Goal: Task Accomplishment & Management: Use online tool/utility

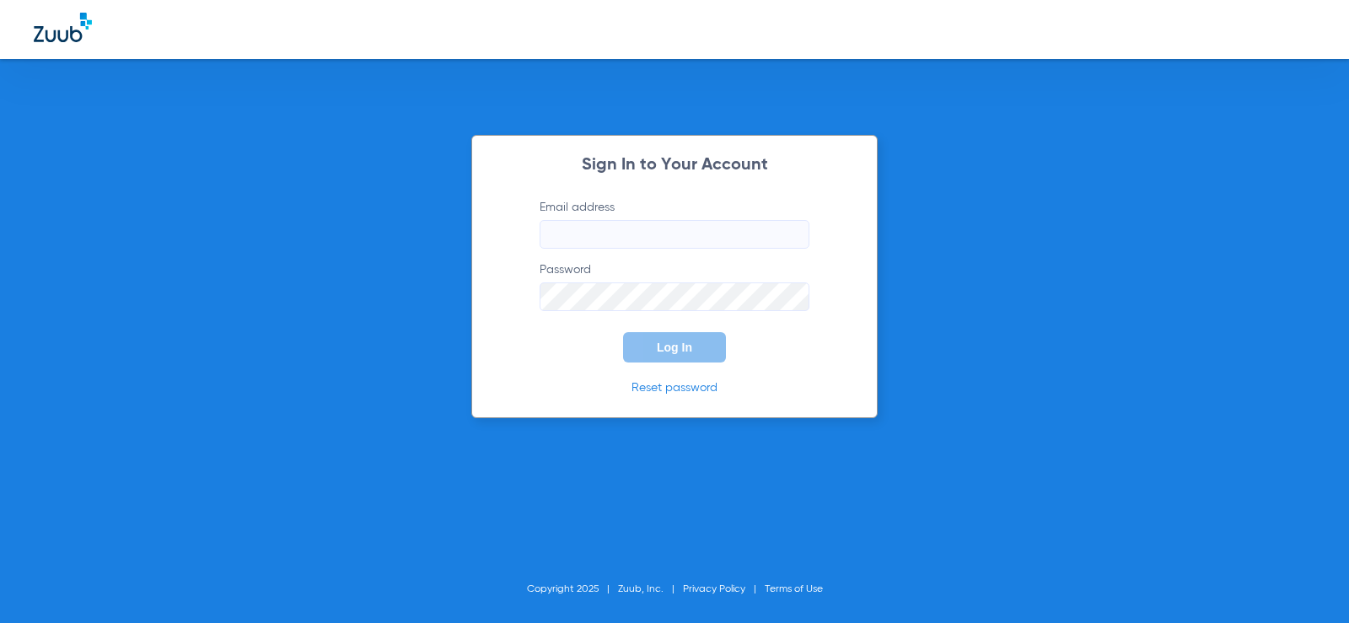
type input "[EMAIL_ADDRESS][DOMAIN_NAME]"
click at [682, 347] on span "Log In" at bounding box center [674, 347] width 35 height 13
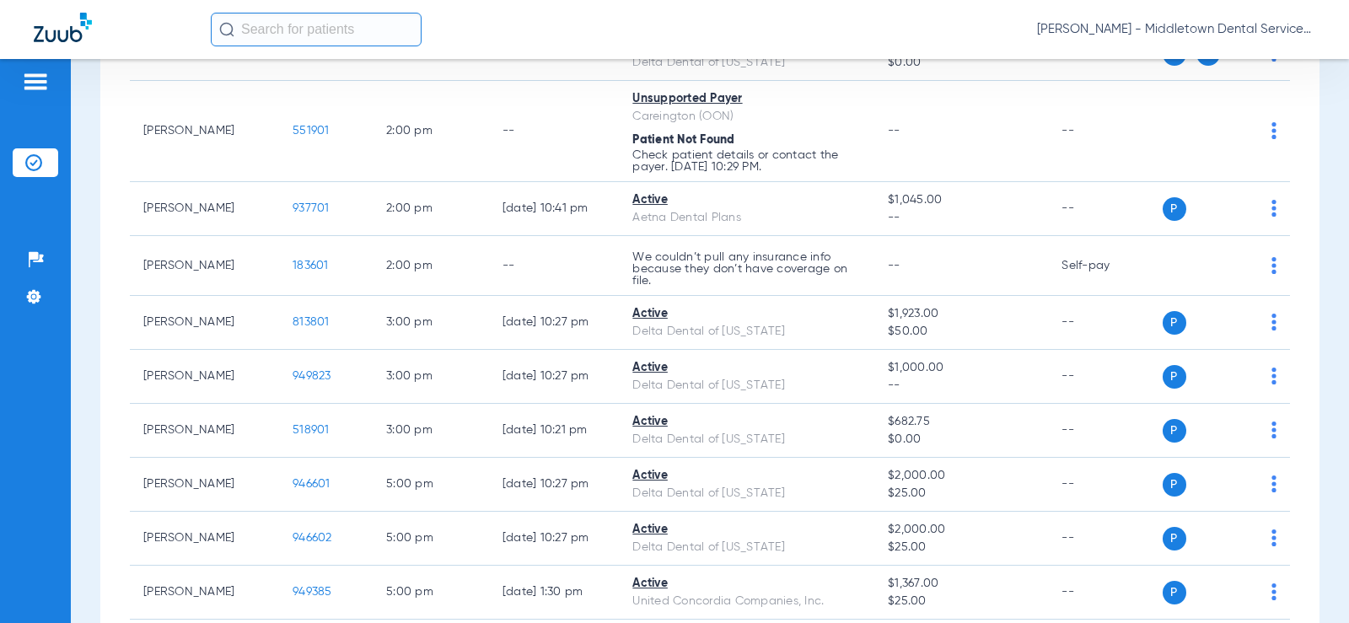
scroll to position [768, 0]
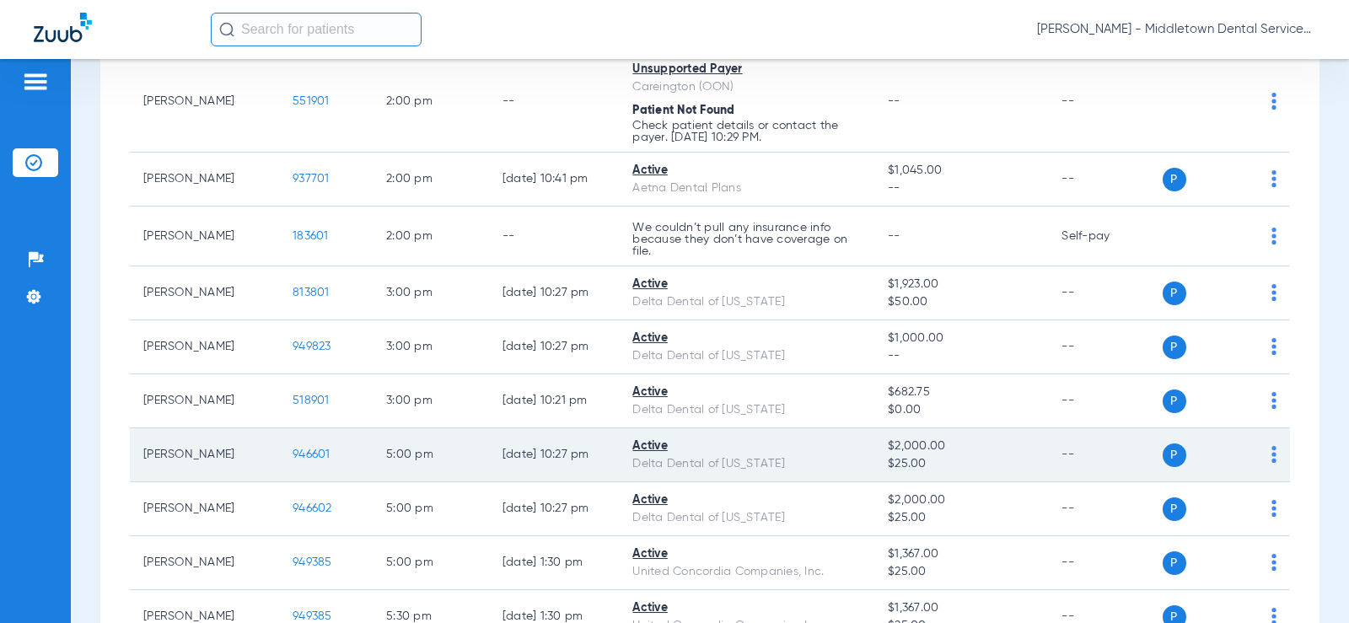
click at [299, 451] on span "946601" at bounding box center [311, 454] width 38 height 12
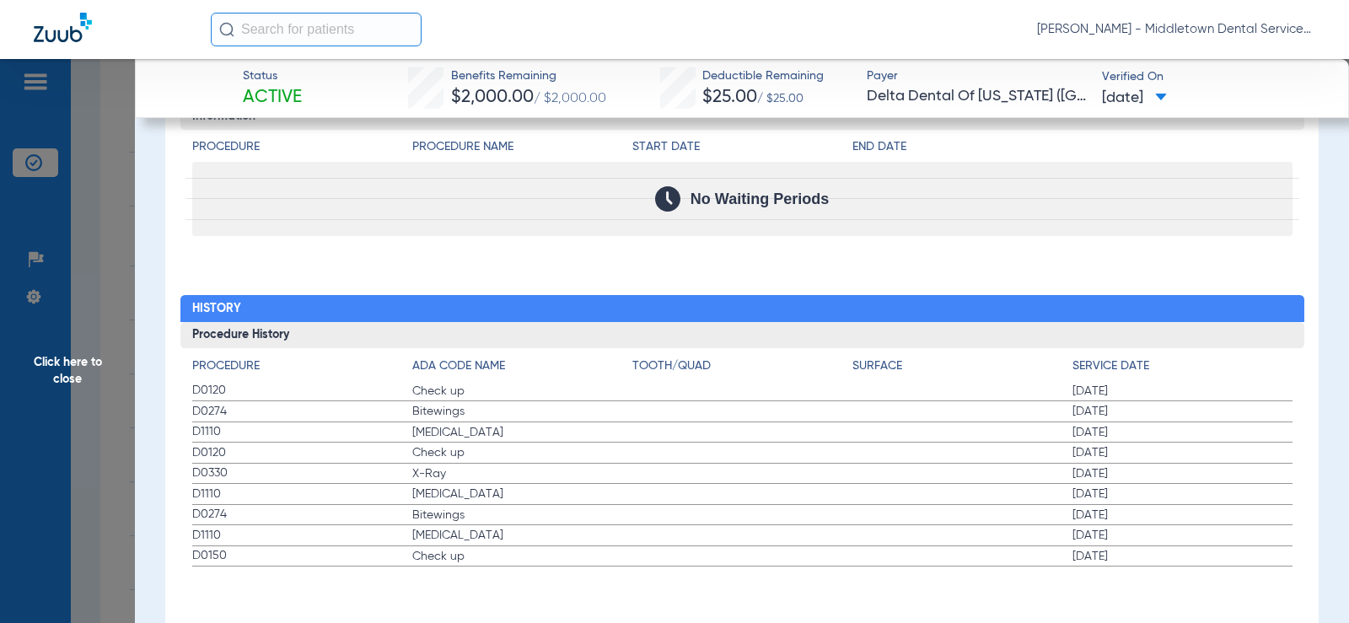
scroll to position [2117, 0]
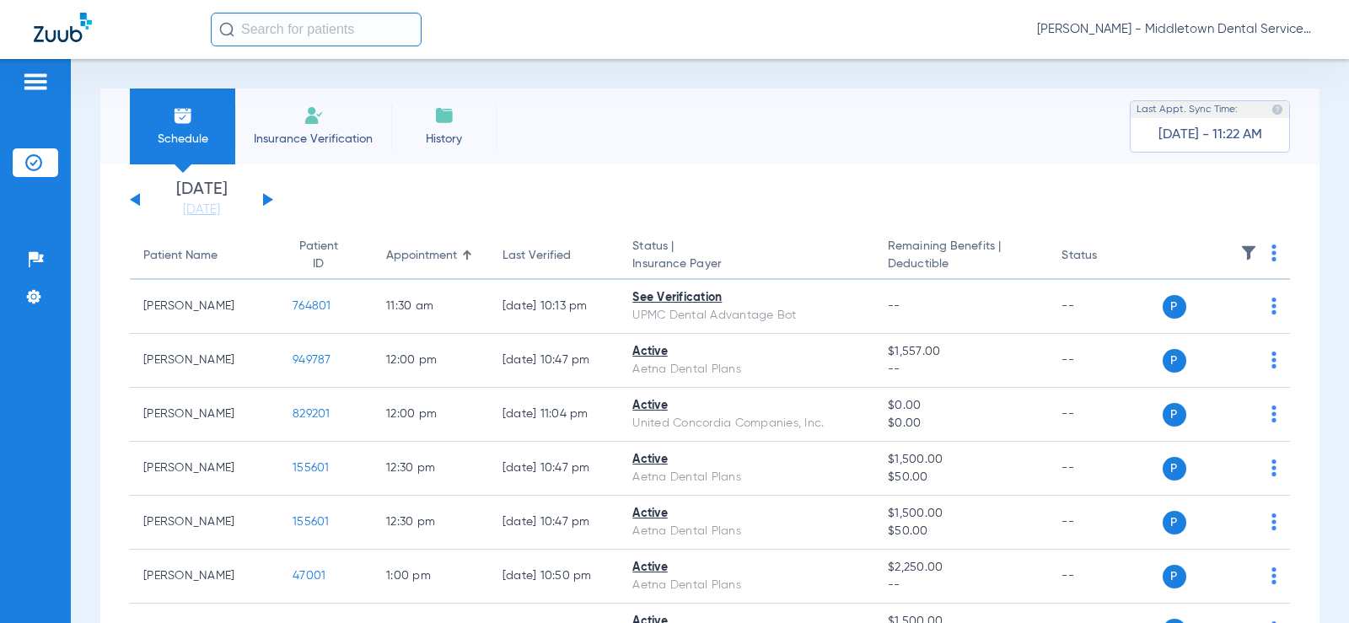
click at [268, 197] on button at bounding box center [268, 199] width 10 height 13
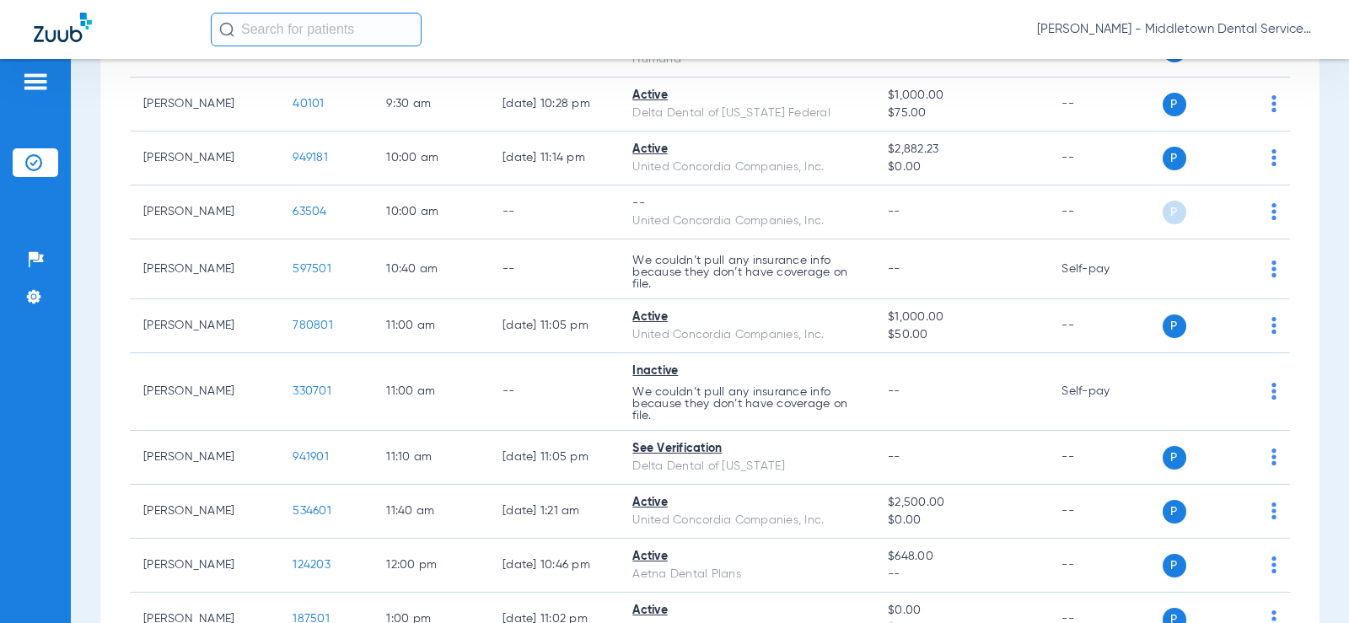
scroll to position [495, 0]
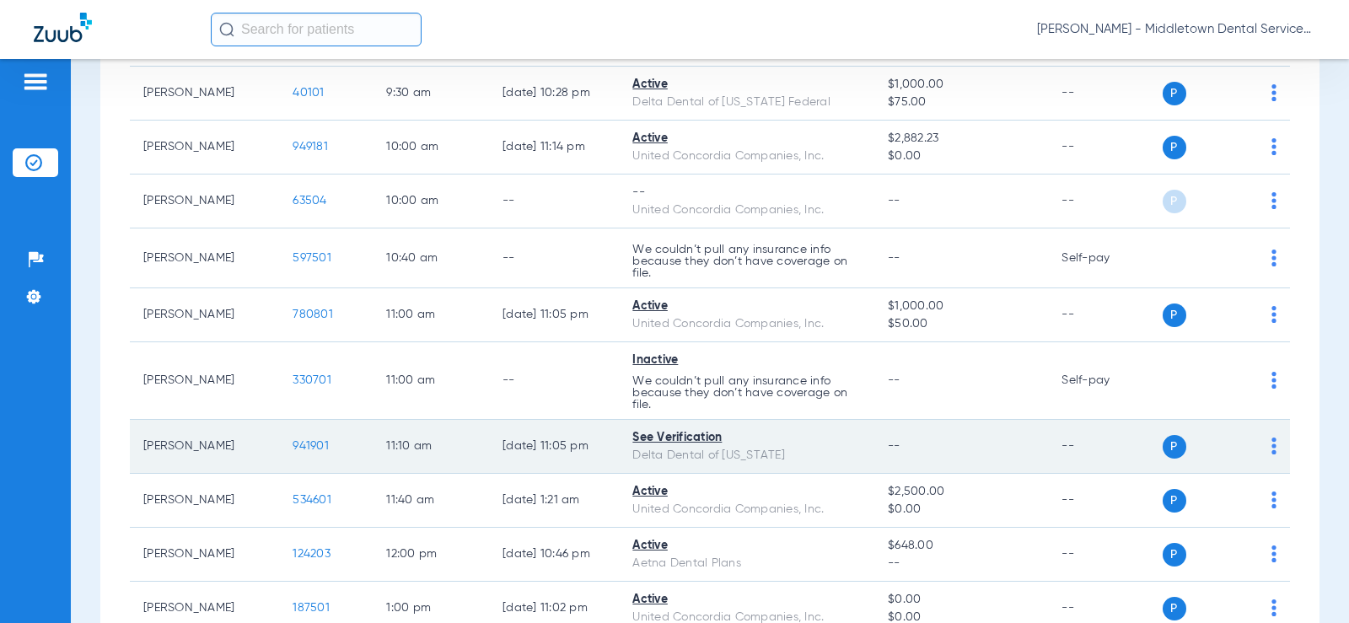
click at [292, 444] on span "941901" at bounding box center [310, 446] width 36 height 12
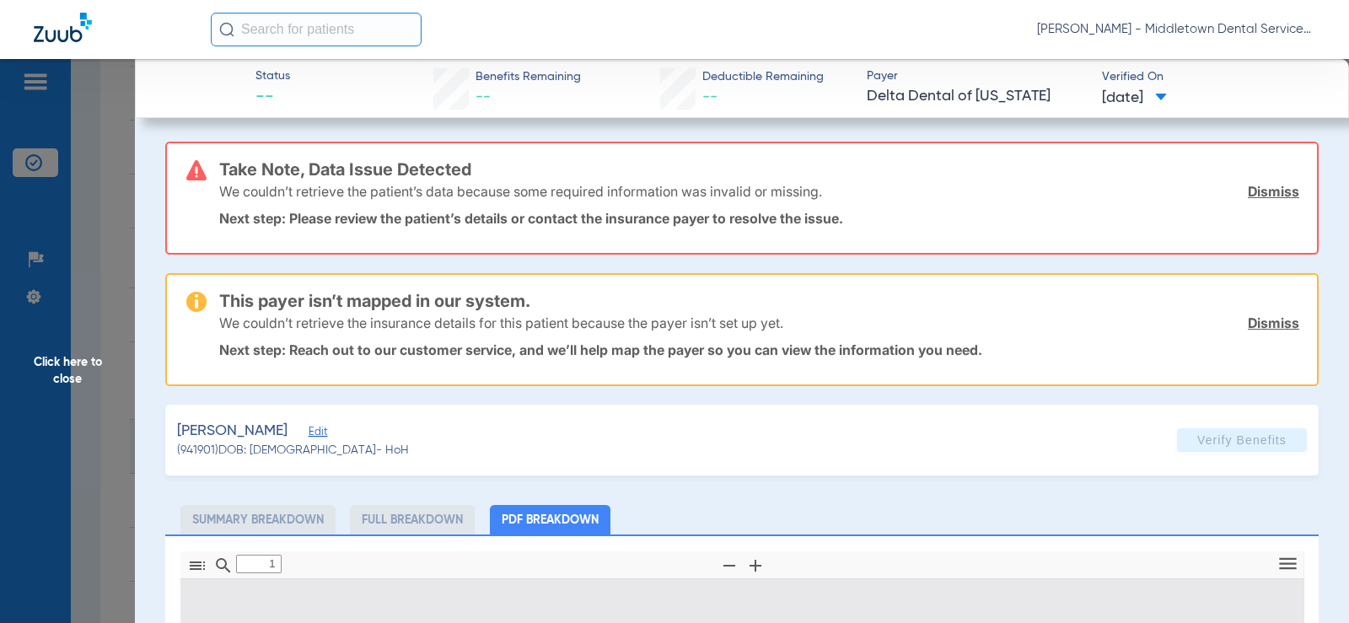
type input "0"
select select "page-width"
type input "1"
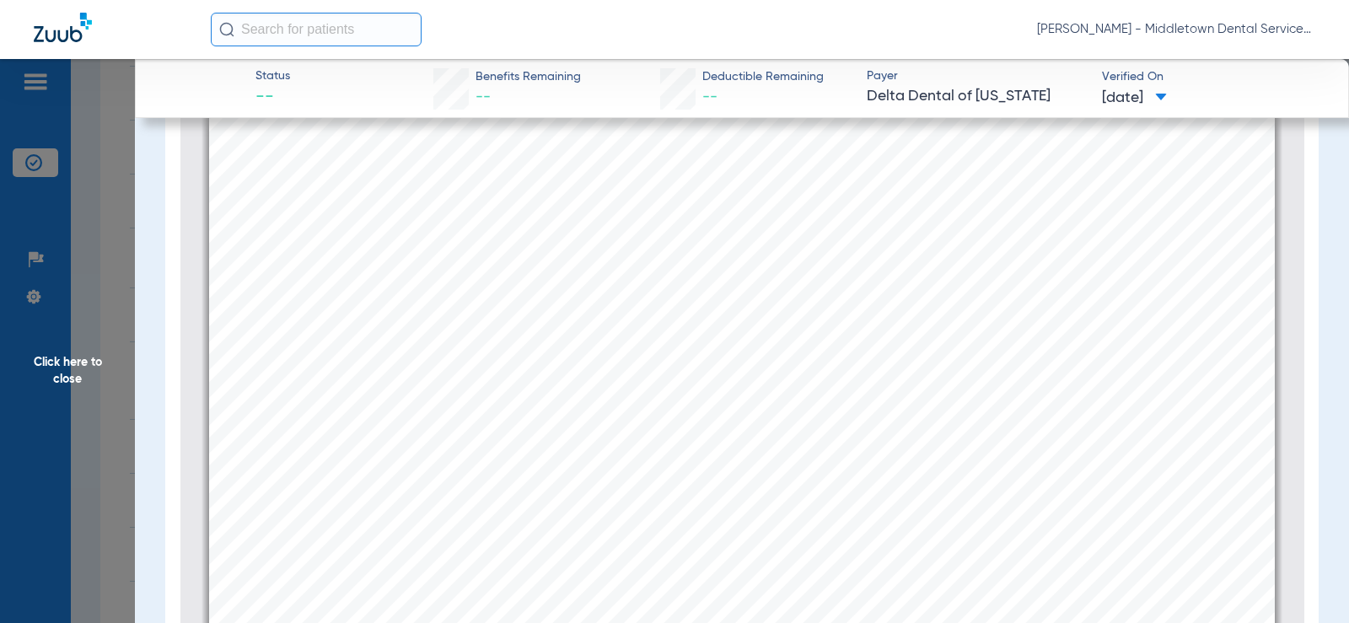
scroll to position [507, 0]
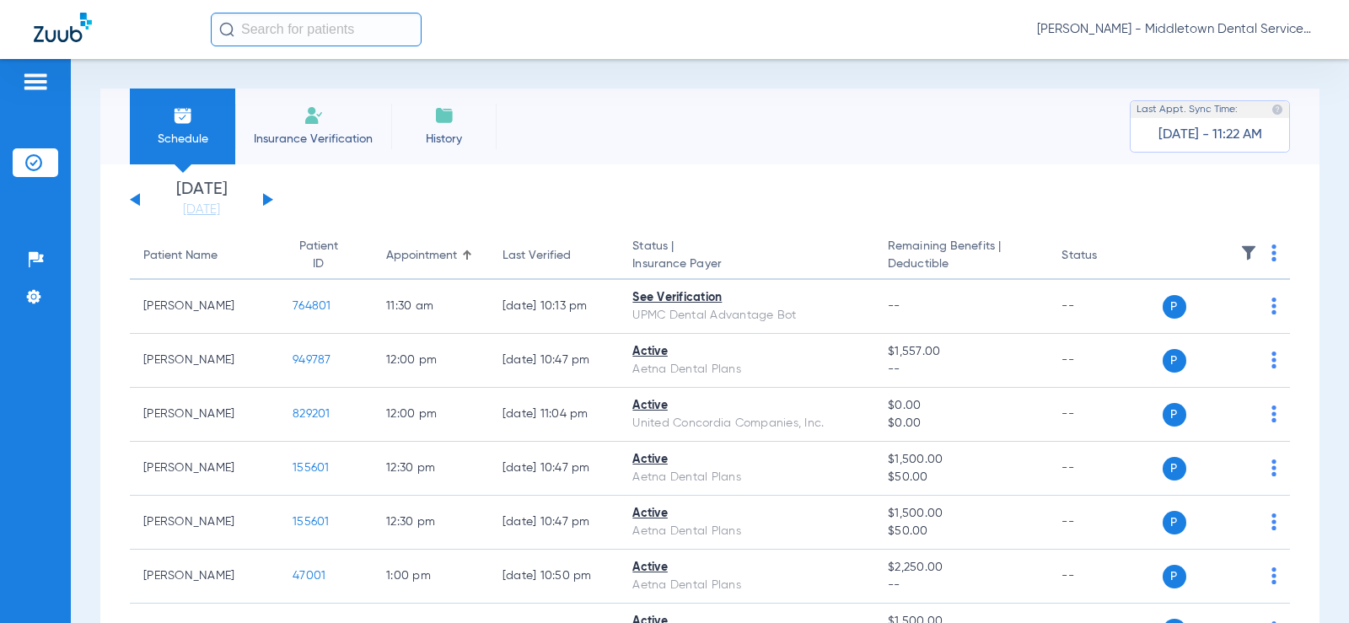
click at [266, 197] on button at bounding box center [268, 199] width 10 height 13
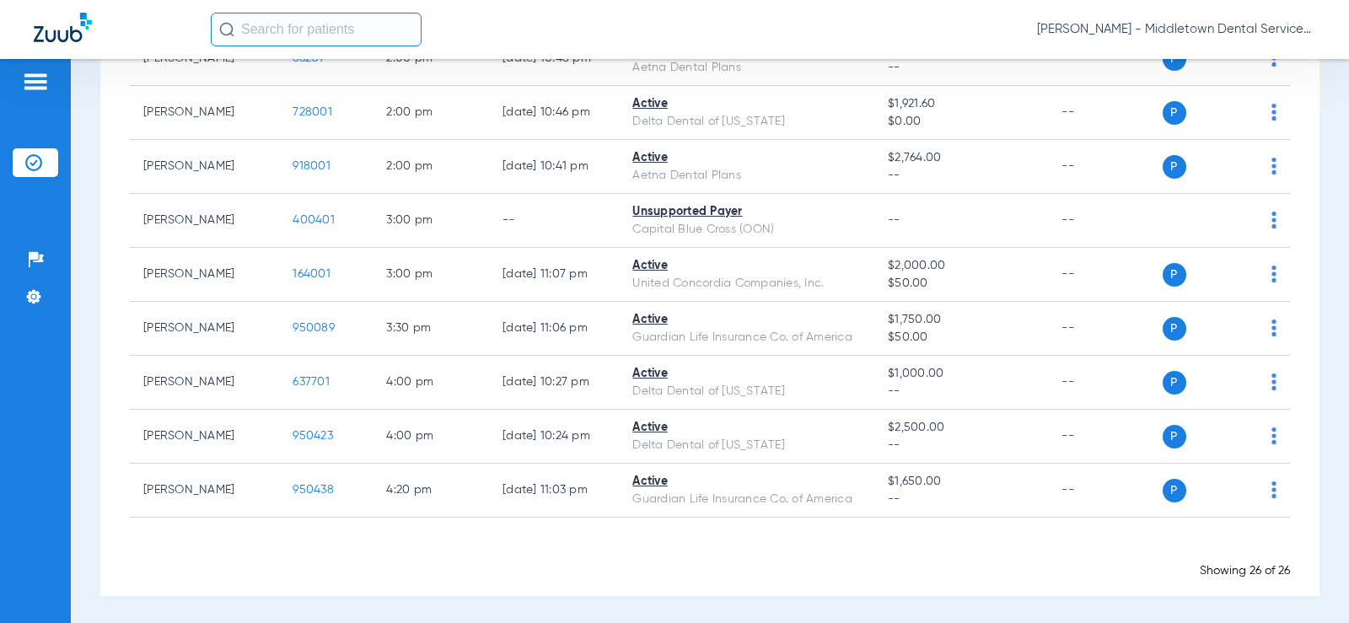
scroll to position [1215, 0]
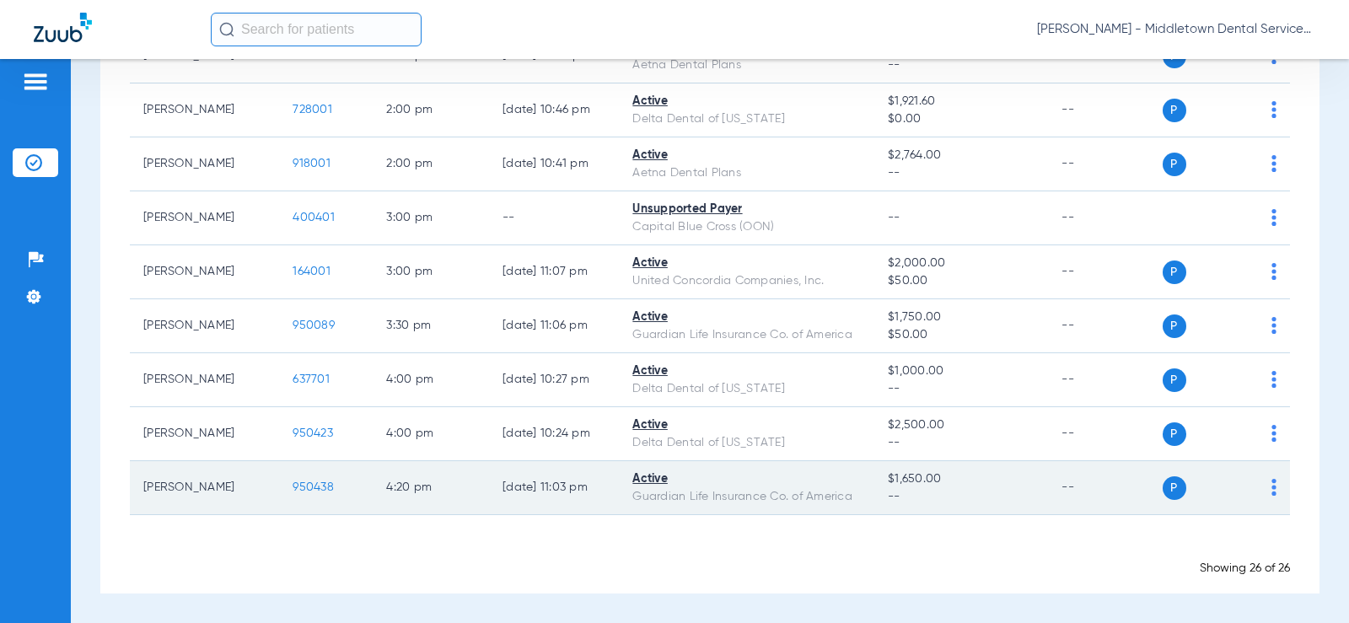
click at [301, 486] on span "950438" at bounding box center [312, 487] width 41 height 12
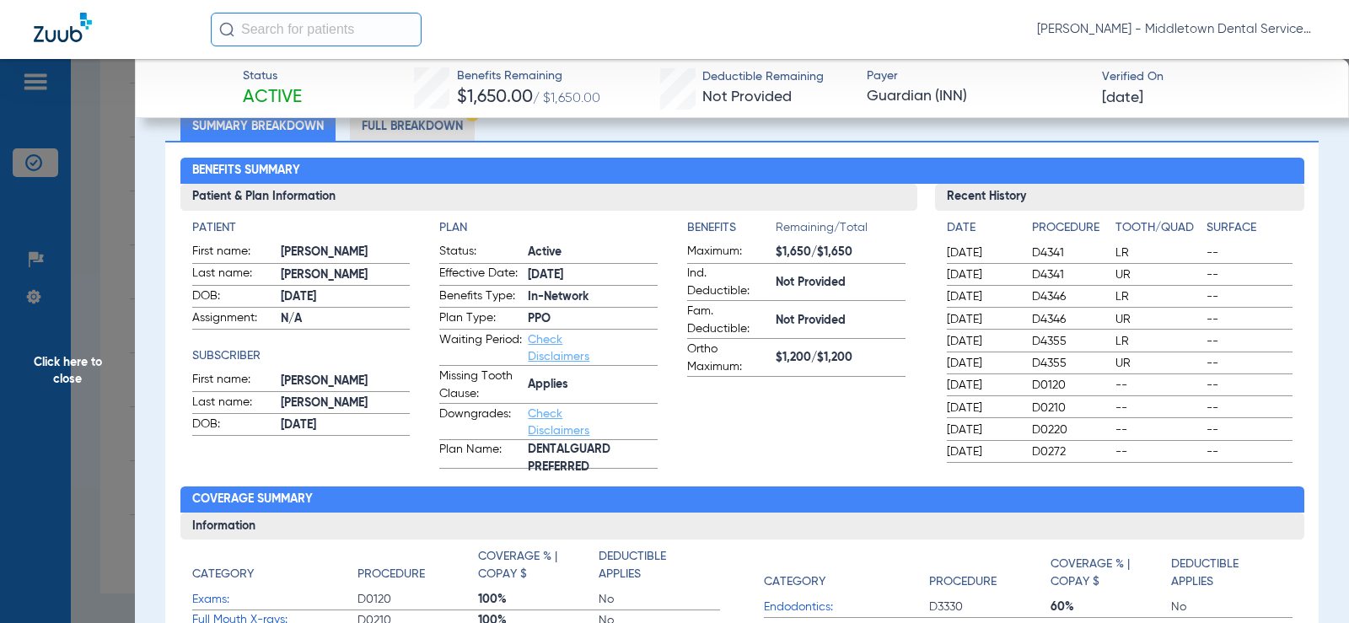
scroll to position [97, 0]
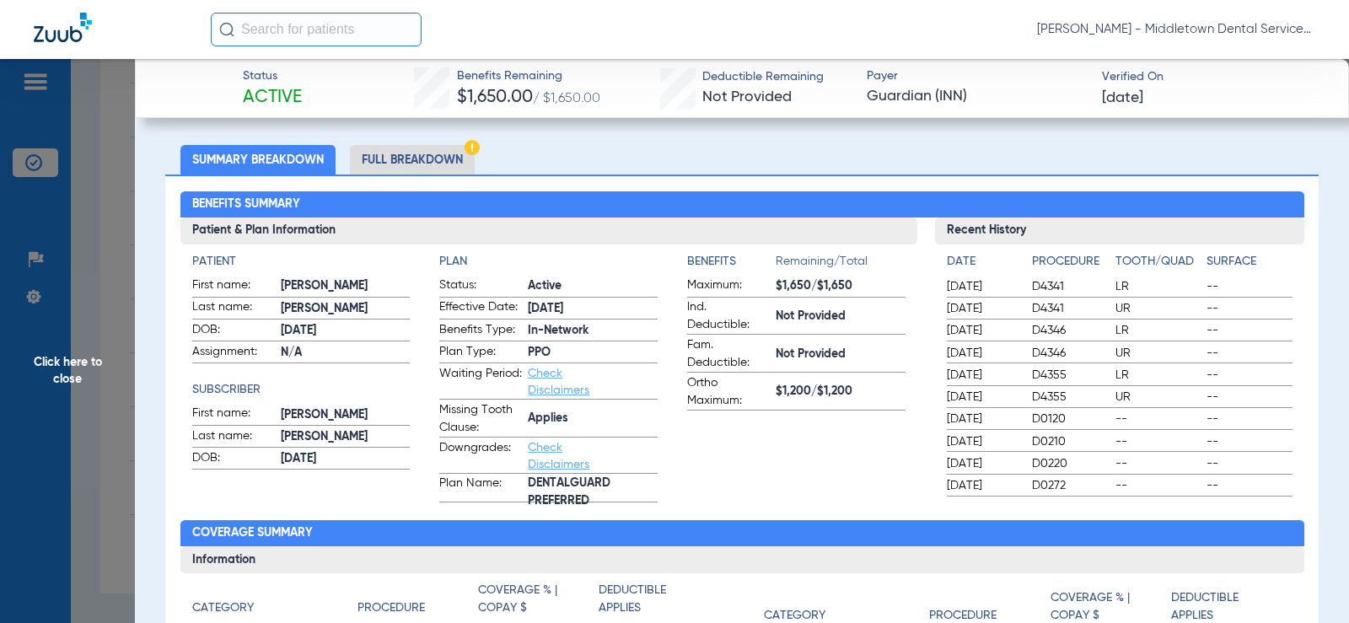
click at [429, 159] on li "Full Breakdown" at bounding box center [412, 159] width 125 height 29
